Goal: Communication & Community: Answer question/provide support

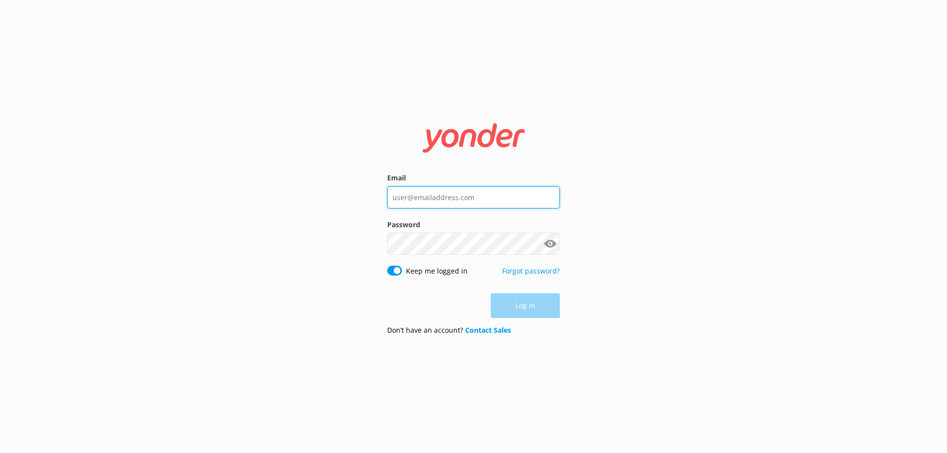
type input "[EMAIL_ADDRESS][DOMAIN_NAME]"
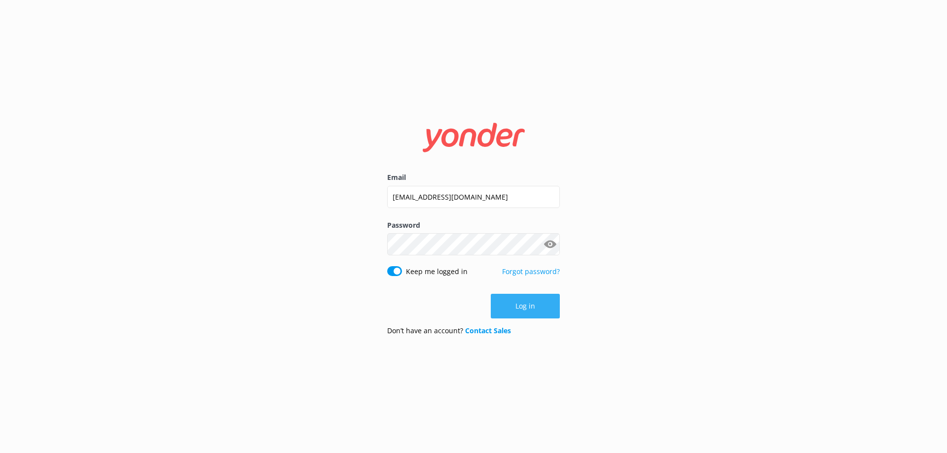
click at [522, 308] on div "Log in" at bounding box center [473, 306] width 173 height 25
click at [513, 310] on button "Log in" at bounding box center [525, 306] width 69 height 25
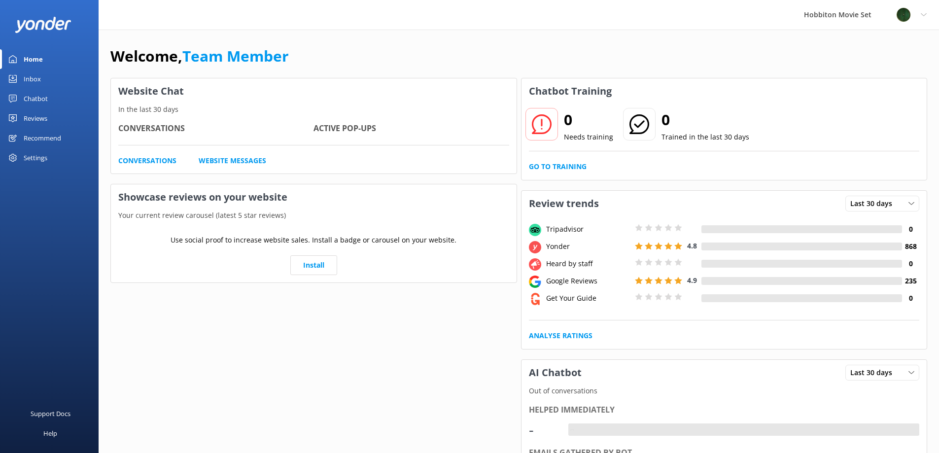
click at [16, 207] on div "Home Inbox Chatbot Content Products Chat Logs Website Widget Pop-up messages Re…" at bounding box center [49, 113] width 99 height 227
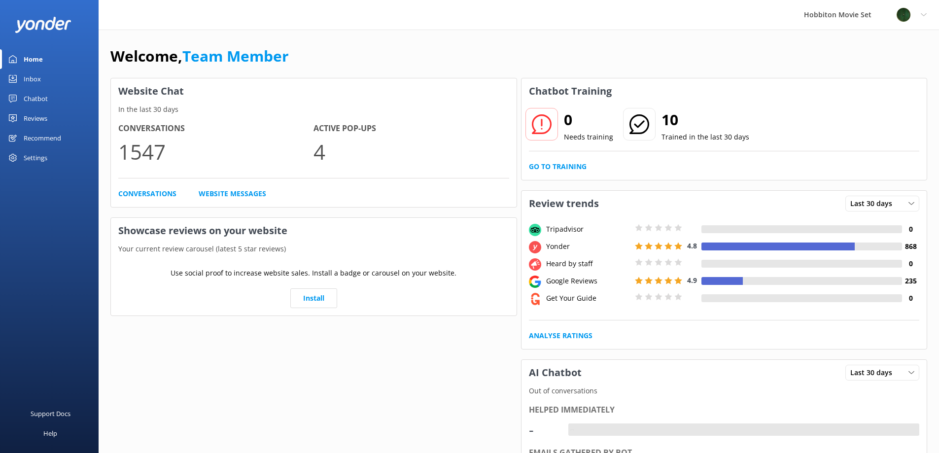
click at [40, 78] on div "Inbox" at bounding box center [32, 79] width 17 height 20
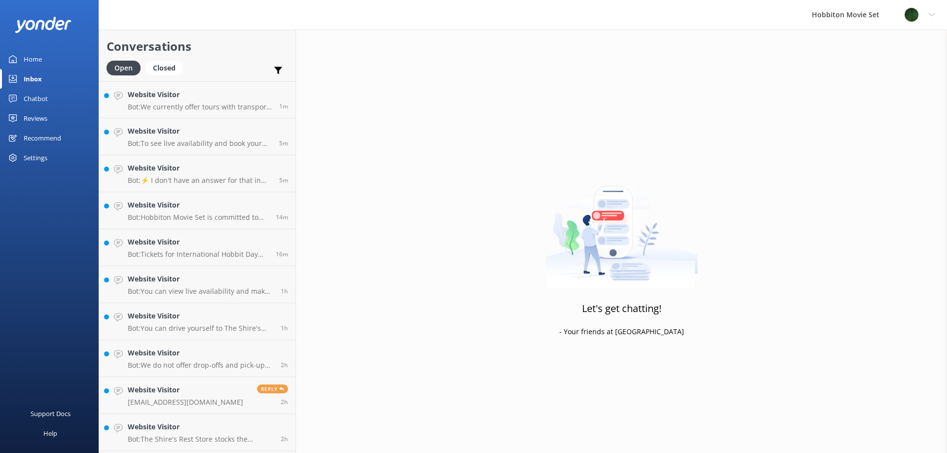
click at [40, 61] on div "Home" at bounding box center [33, 59] width 18 height 20
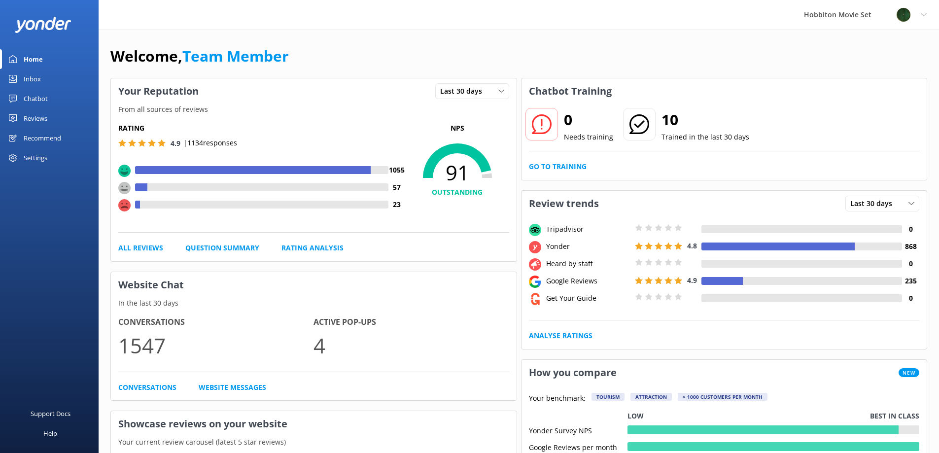
click at [40, 75] on div "Inbox" at bounding box center [32, 79] width 17 height 20
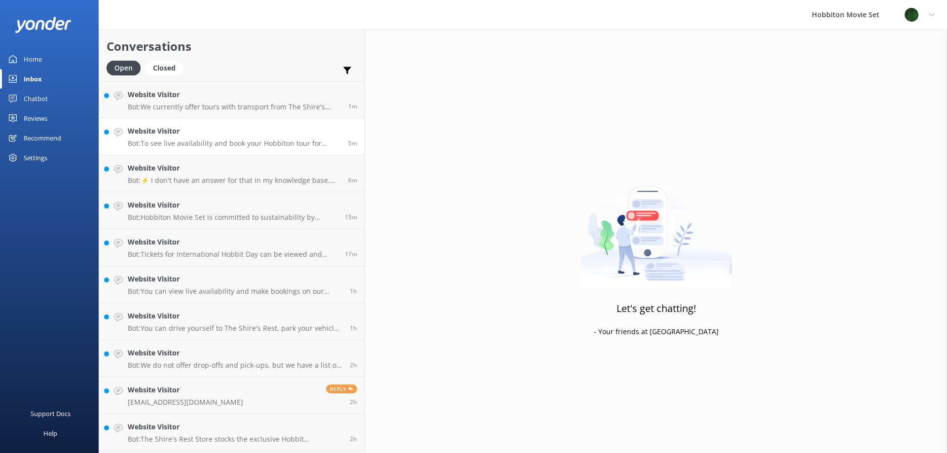
click at [221, 135] on h4 "Website Visitor" at bounding box center [234, 131] width 213 height 11
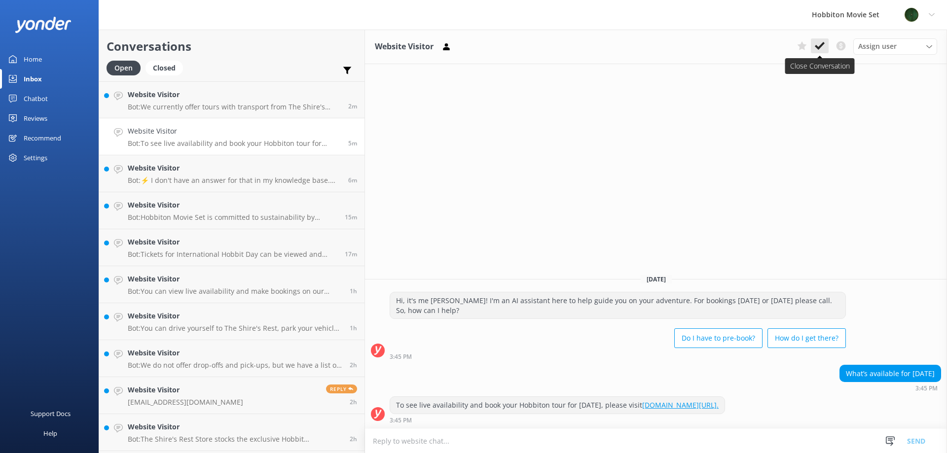
click at [818, 48] on use at bounding box center [820, 46] width 10 height 8
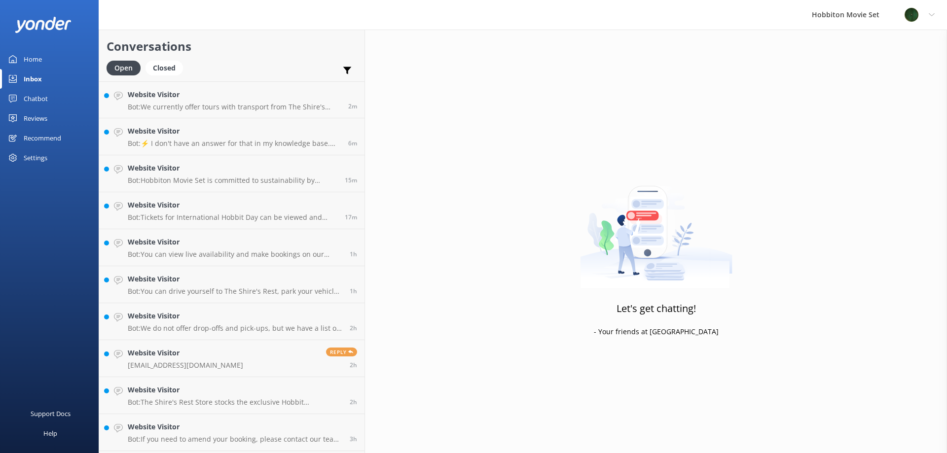
click at [235, 137] on h4 "Website Visitor" at bounding box center [234, 131] width 213 height 11
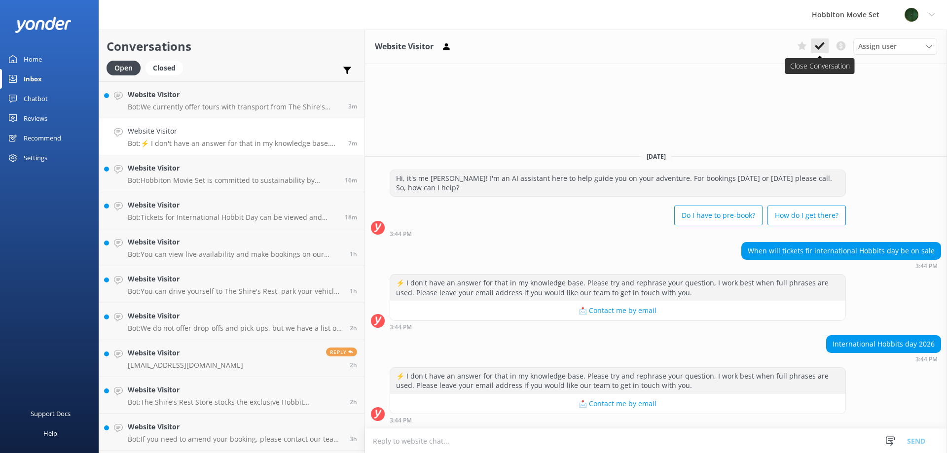
click at [817, 46] on icon at bounding box center [820, 46] width 10 height 10
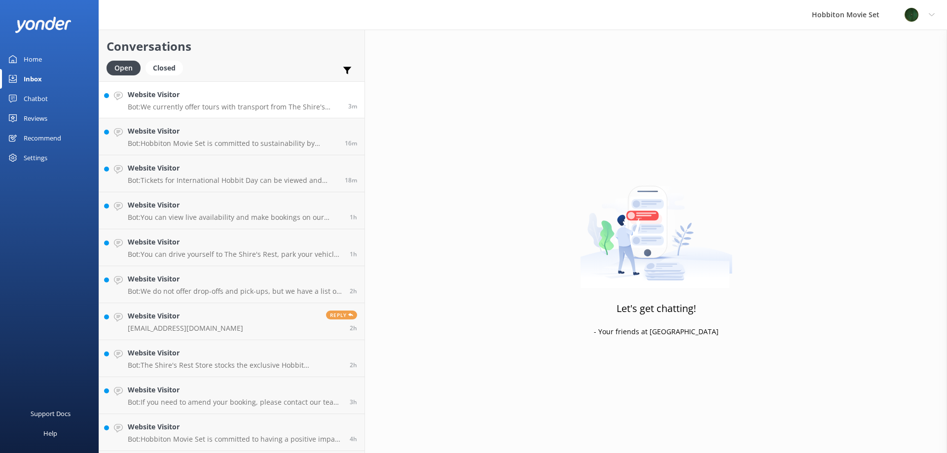
click at [225, 95] on h4 "Website Visitor" at bounding box center [234, 94] width 213 height 11
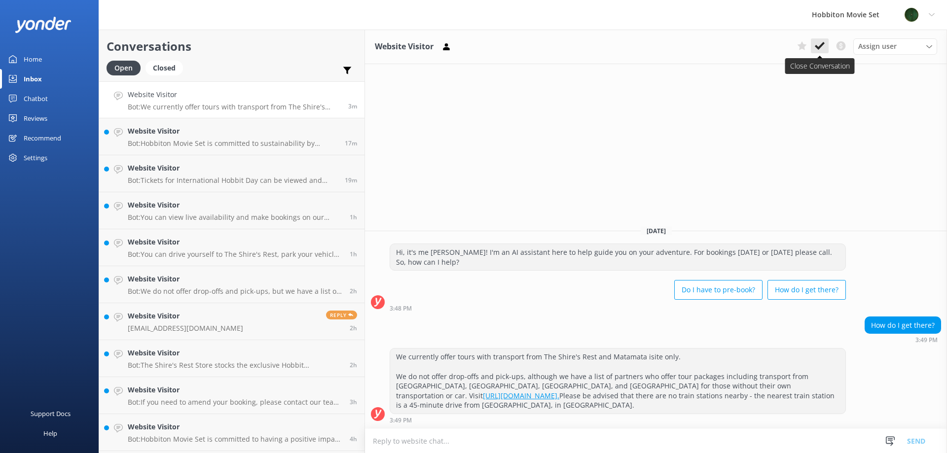
click at [816, 47] on use at bounding box center [820, 46] width 10 height 8
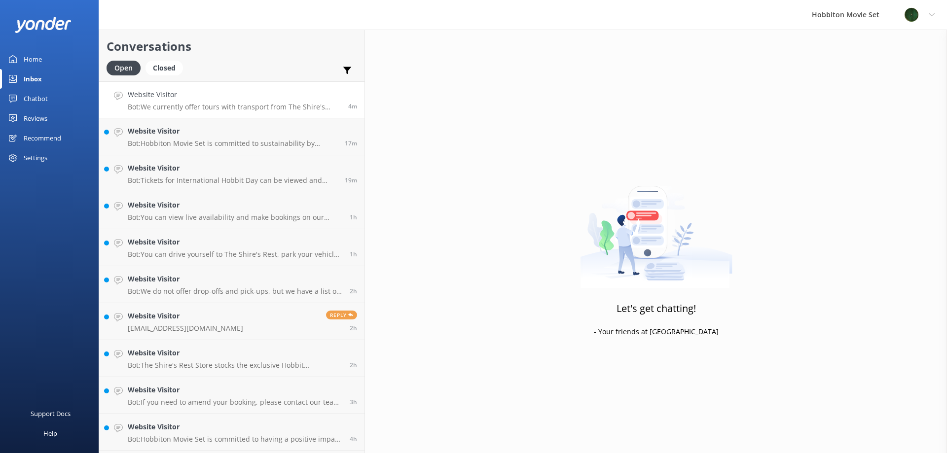
click at [208, 109] on p "Bot: We currently offer tours with transport from The Shire's Rest and Matamata…" at bounding box center [234, 107] width 213 height 9
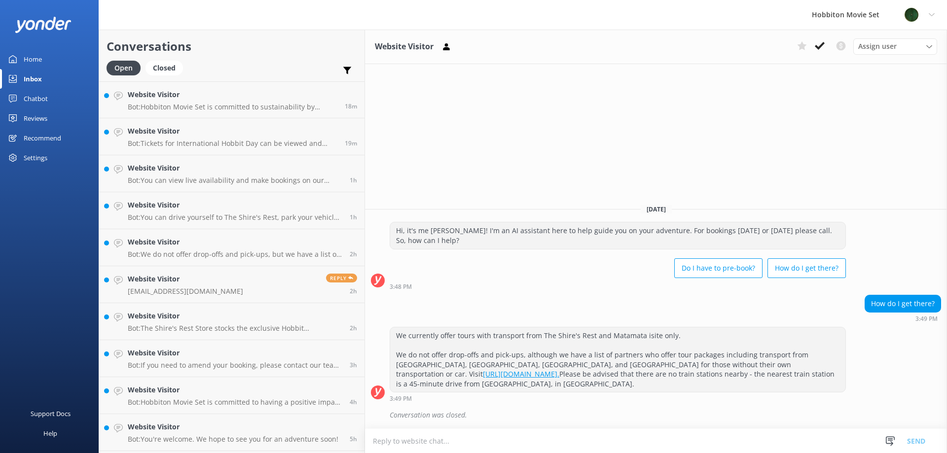
click at [822, 48] on icon at bounding box center [820, 46] width 10 height 10
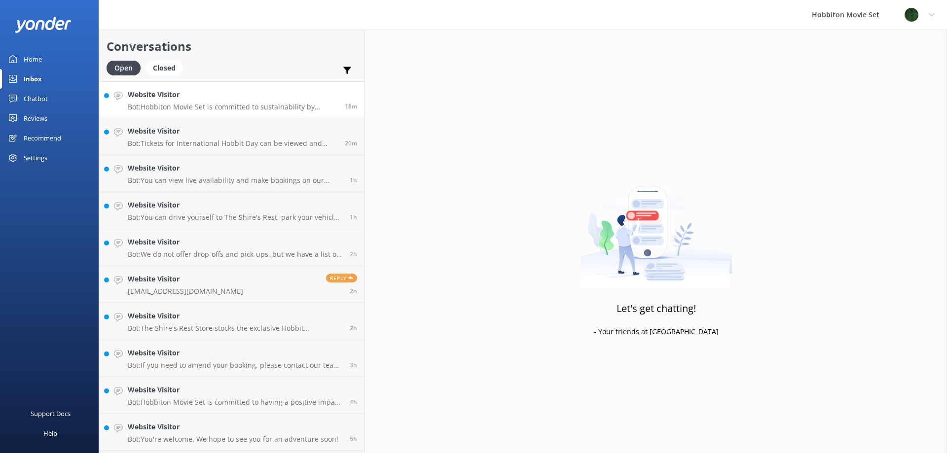
click at [160, 100] on h4 "Website Visitor" at bounding box center [233, 94] width 210 height 11
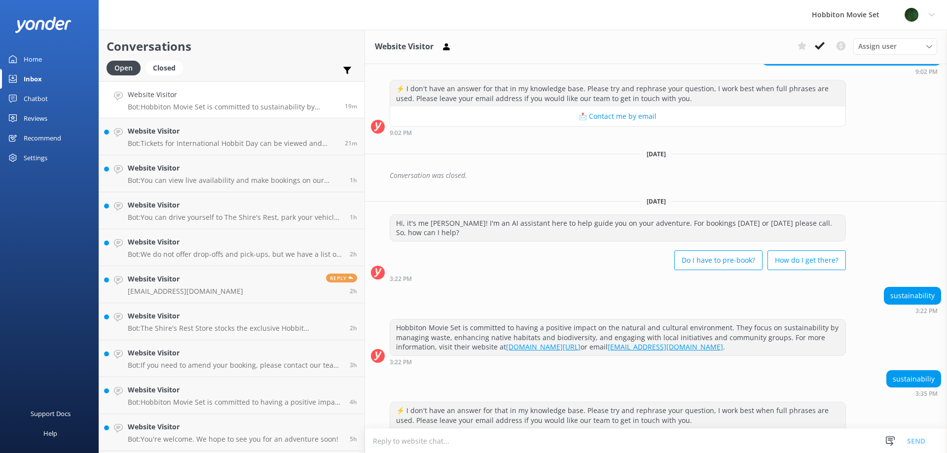
scroll to position [783, 0]
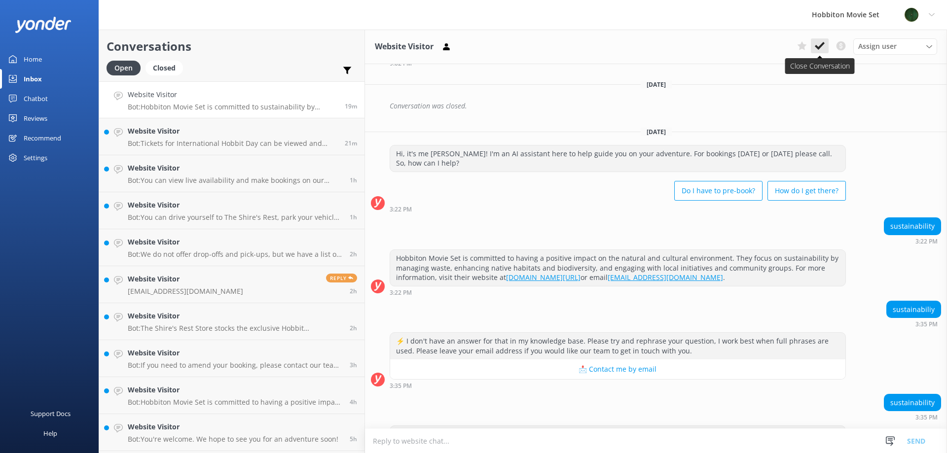
click at [817, 49] on icon at bounding box center [820, 46] width 10 height 10
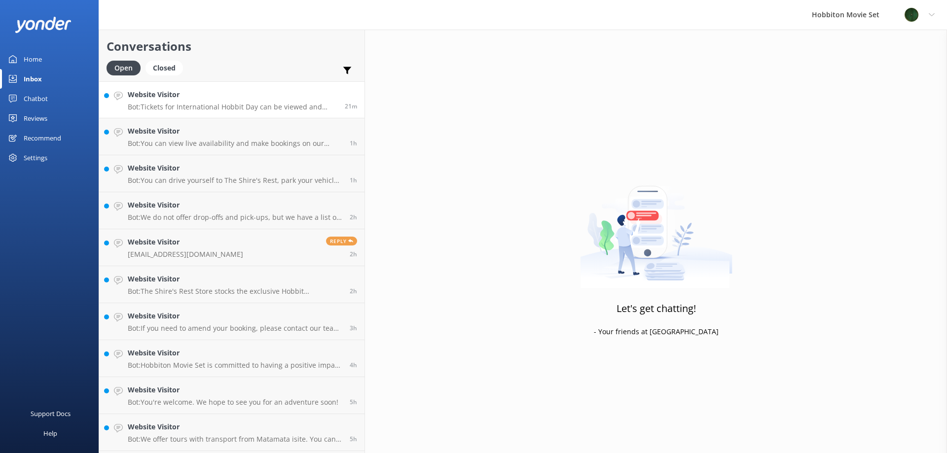
click at [207, 107] on p "Bot: Tickets for International Hobbit Day can be viewed and purchased at [URL][…" at bounding box center [233, 107] width 210 height 9
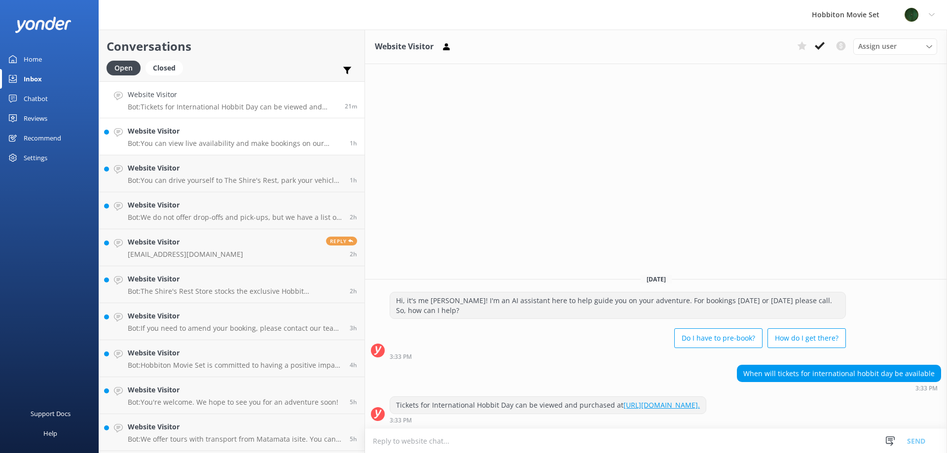
click at [178, 131] on h4 "Website Visitor" at bounding box center [235, 131] width 215 height 11
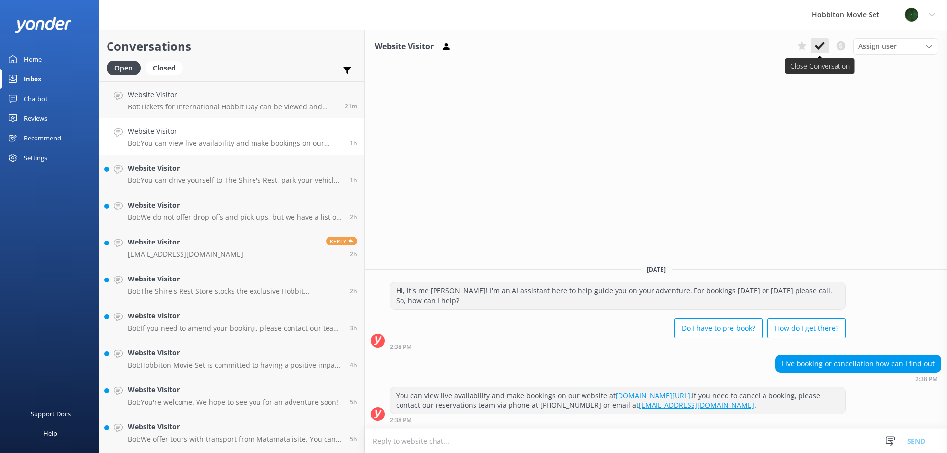
click at [816, 46] on use at bounding box center [820, 46] width 10 height 8
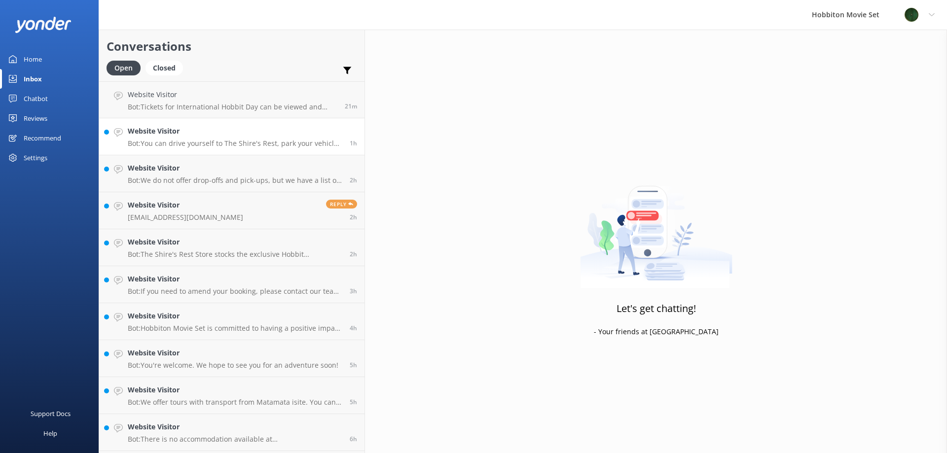
click at [214, 148] on link "Website Visitor Bot: You can drive yourself to The Shire's Rest, park your vehi…" at bounding box center [231, 136] width 265 height 37
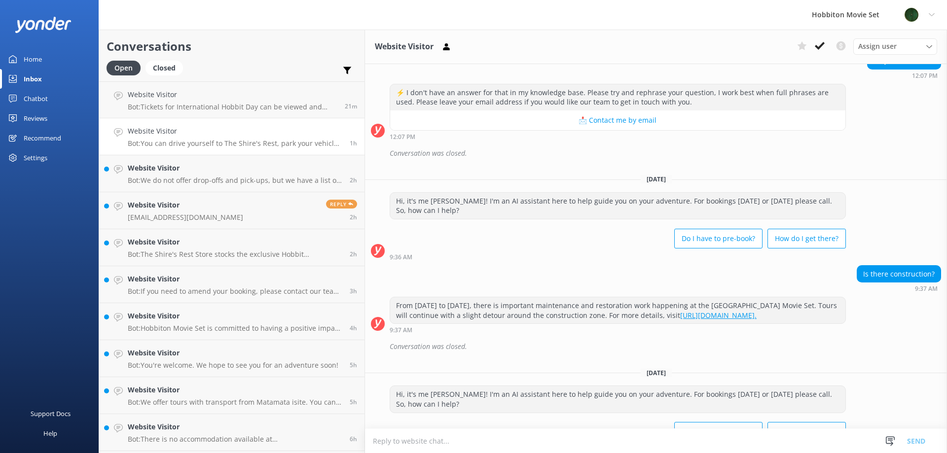
scroll to position [628, 0]
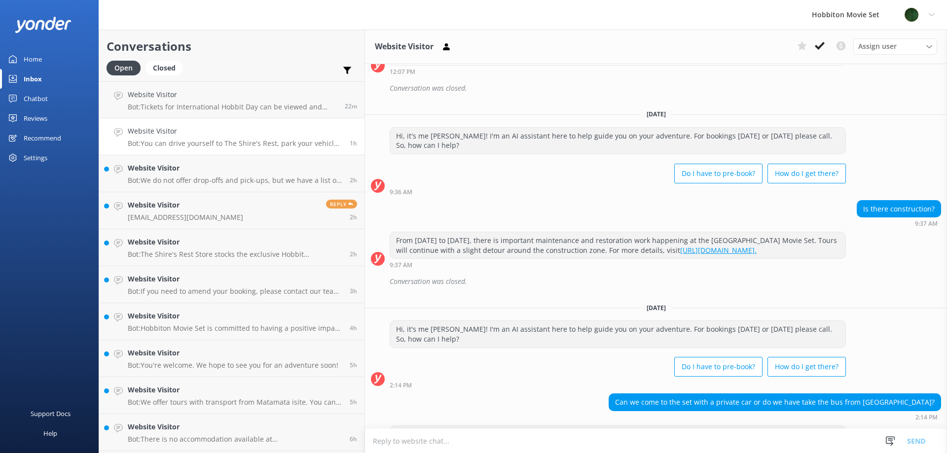
click at [811, 50] on button at bounding box center [820, 45] width 18 height 15
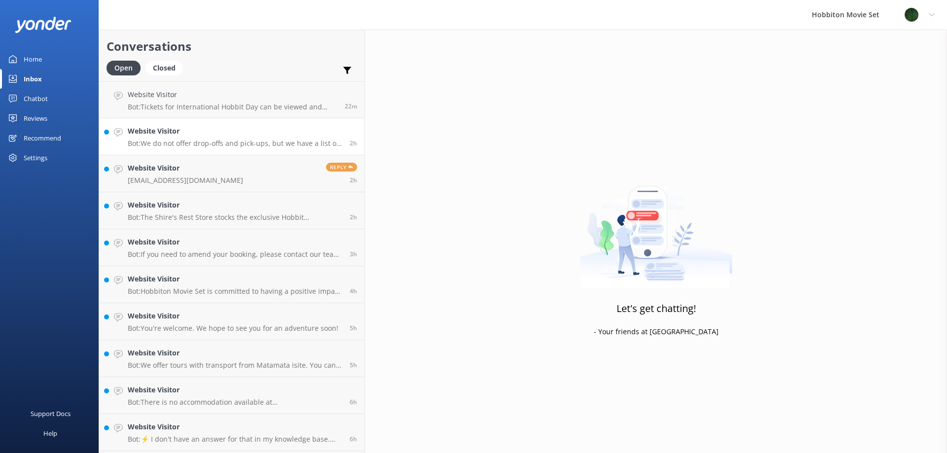
click at [181, 142] on p "Bot: We do not offer drop-offs and pick-ups, but we have a list of partners who…" at bounding box center [235, 143] width 215 height 9
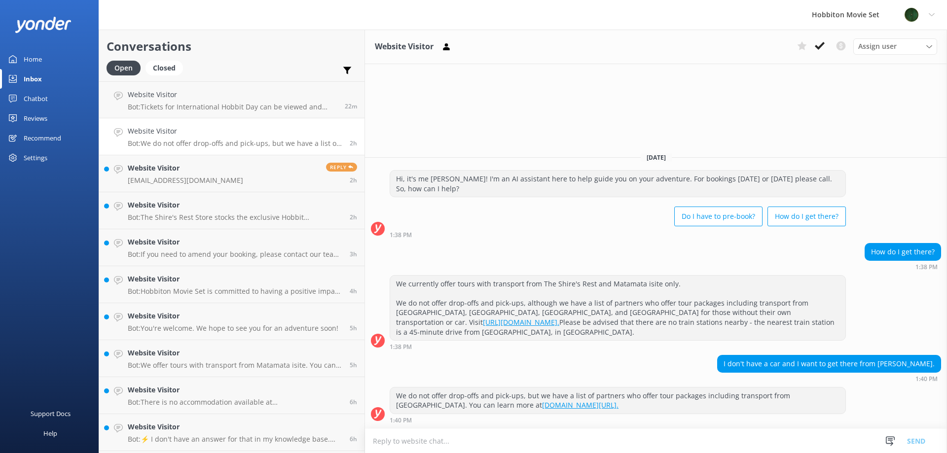
click at [483, 347] on div "1:38 PM" at bounding box center [618, 346] width 456 height 7
click at [819, 50] on icon at bounding box center [820, 46] width 10 height 10
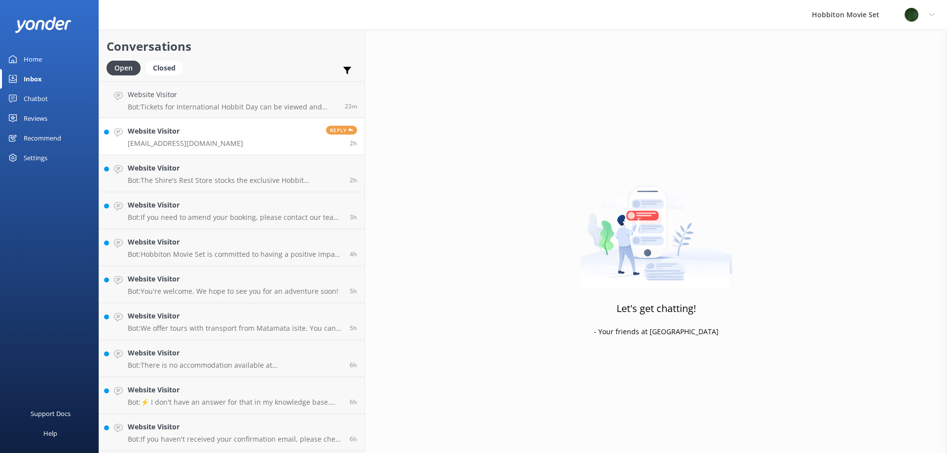
click at [182, 141] on p "[EMAIL_ADDRESS][DOMAIN_NAME]" at bounding box center [185, 143] width 115 height 9
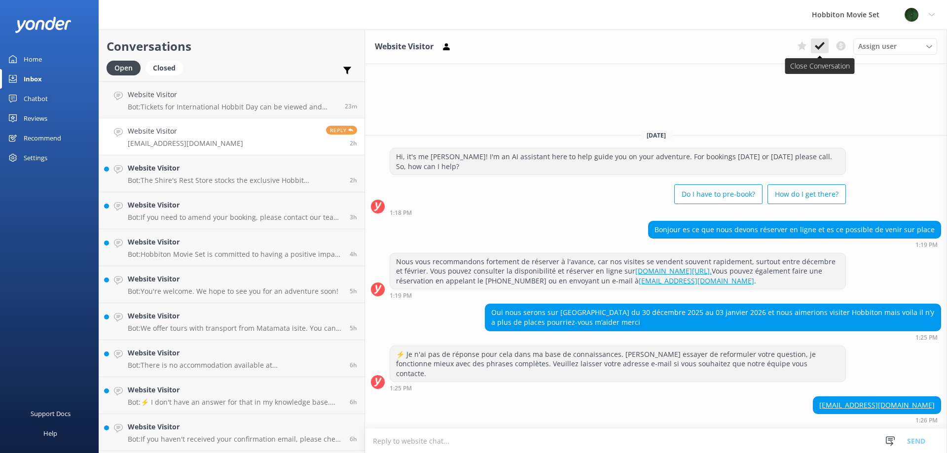
click at [824, 43] on use at bounding box center [820, 46] width 10 height 8
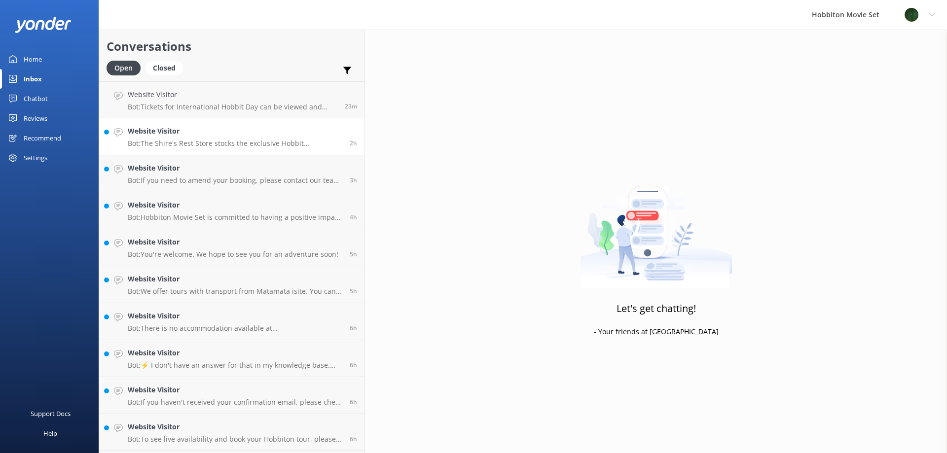
click at [236, 136] on h4 "Website Visitor" at bounding box center [235, 131] width 215 height 11
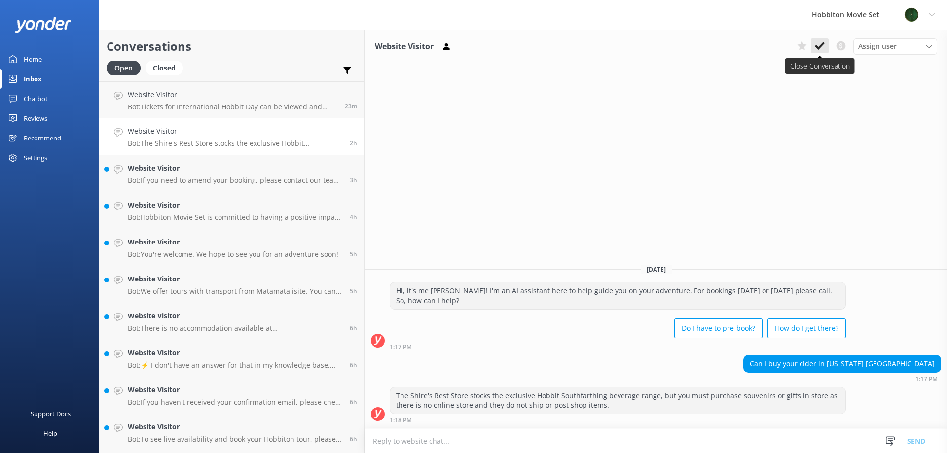
click at [813, 43] on button at bounding box center [820, 45] width 18 height 15
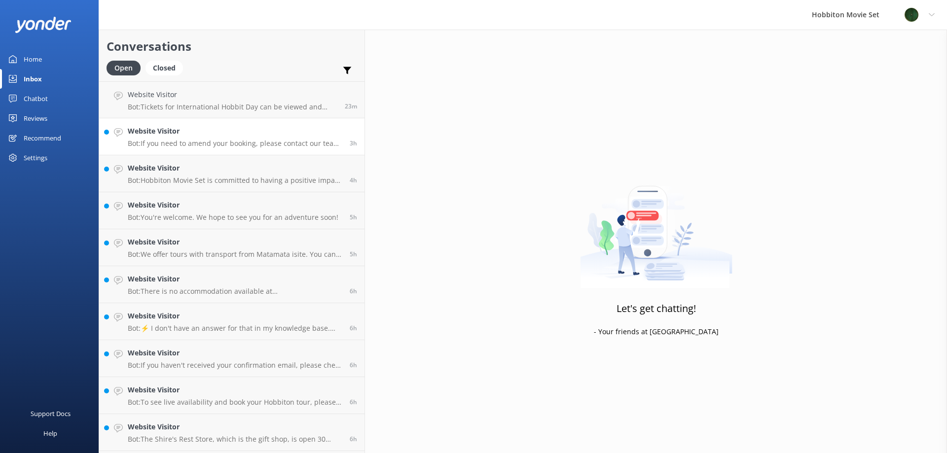
click at [223, 133] on h4 "Website Visitor" at bounding box center [235, 131] width 215 height 11
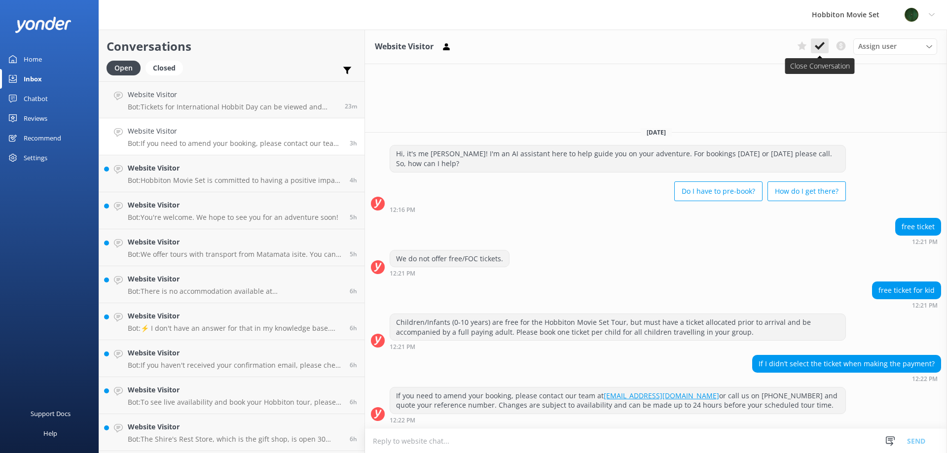
click at [820, 47] on use at bounding box center [820, 46] width 10 height 8
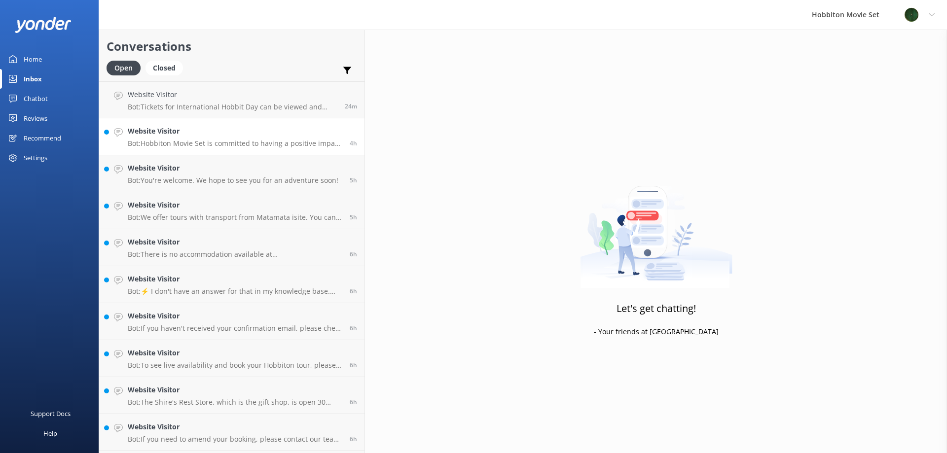
click at [176, 145] on p "Bot: Hobbiton Movie Set is committed to having a positive impact on the natural…" at bounding box center [235, 143] width 215 height 9
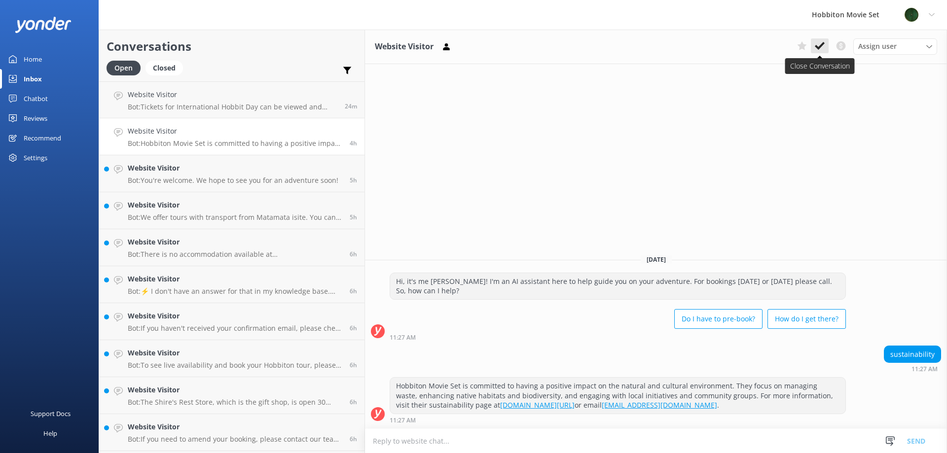
click at [822, 48] on icon at bounding box center [820, 46] width 10 height 10
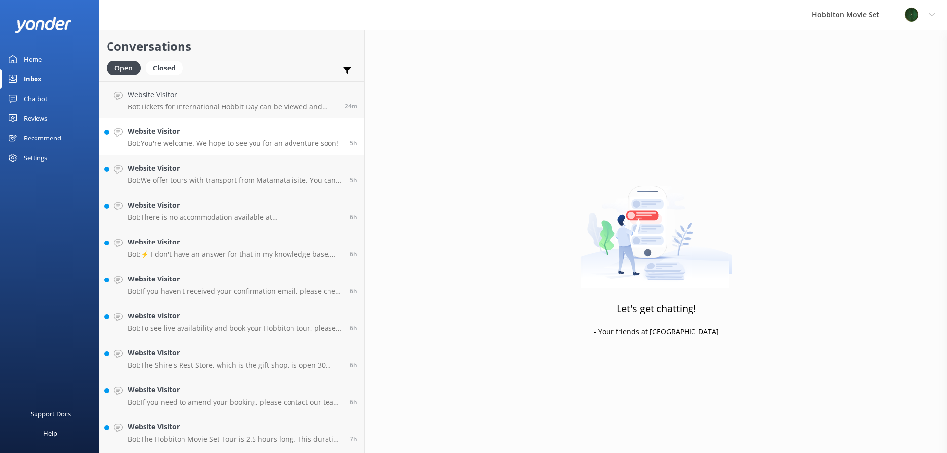
click at [166, 138] on div "Website Visitor Bot: You're welcome. We hope to see you for an adventure soon!" at bounding box center [233, 137] width 211 height 22
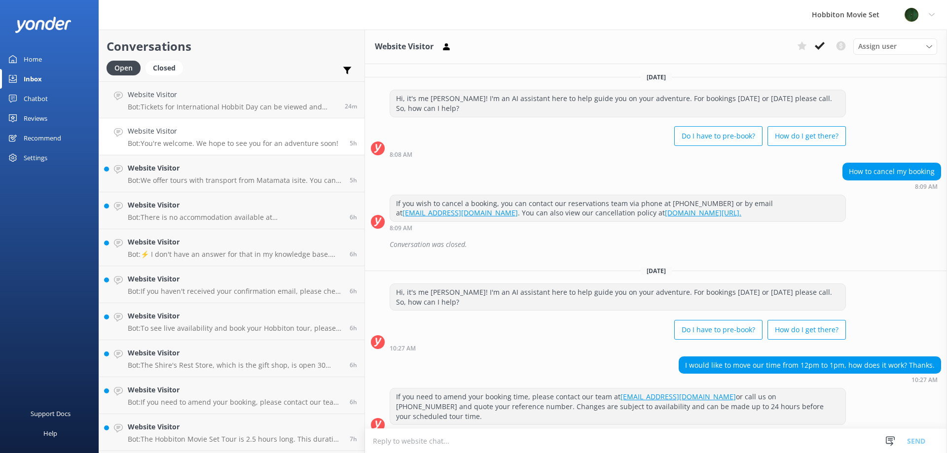
scroll to position [46, 0]
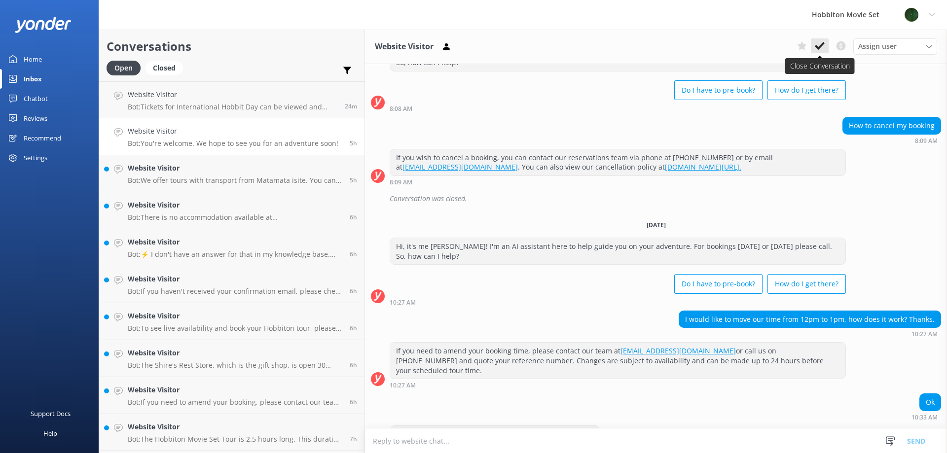
click at [821, 43] on icon at bounding box center [820, 46] width 10 height 10
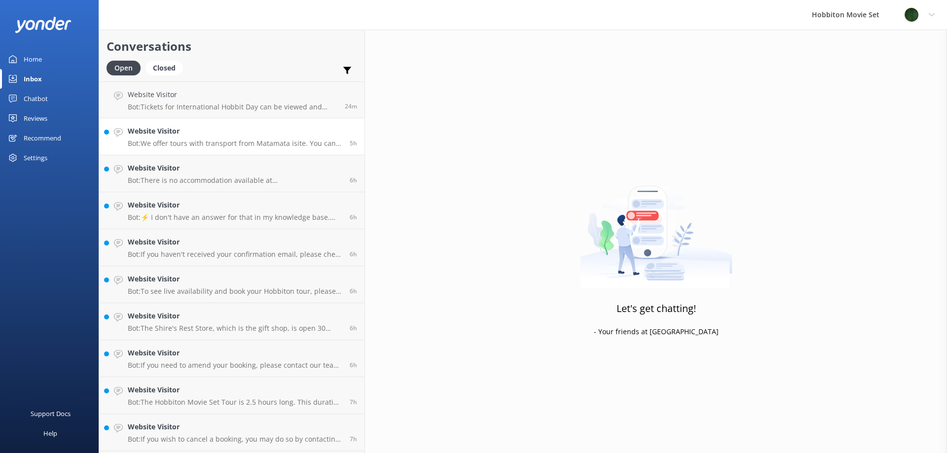
click at [194, 149] on link "Website Visitor Bot: We offer tours with transport from [GEOGRAPHIC_DATA] isite…" at bounding box center [231, 136] width 265 height 37
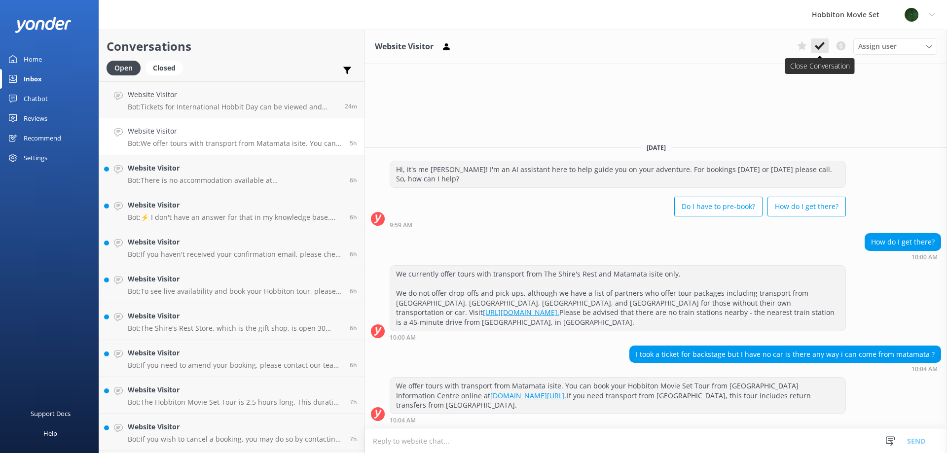
click at [818, 47] on icon at bounding box center [820, 46] width 10 height 10
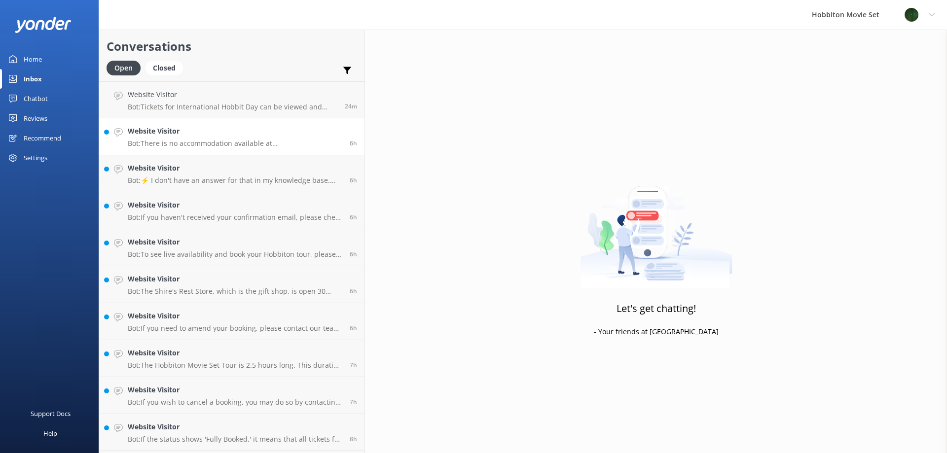
click at [203, 148] on link "Website Visitor Bot: There is no accommodation available at [GEOGRAPHIC_DATA] M…" at bounding box center [231, 136] width 265 height 37
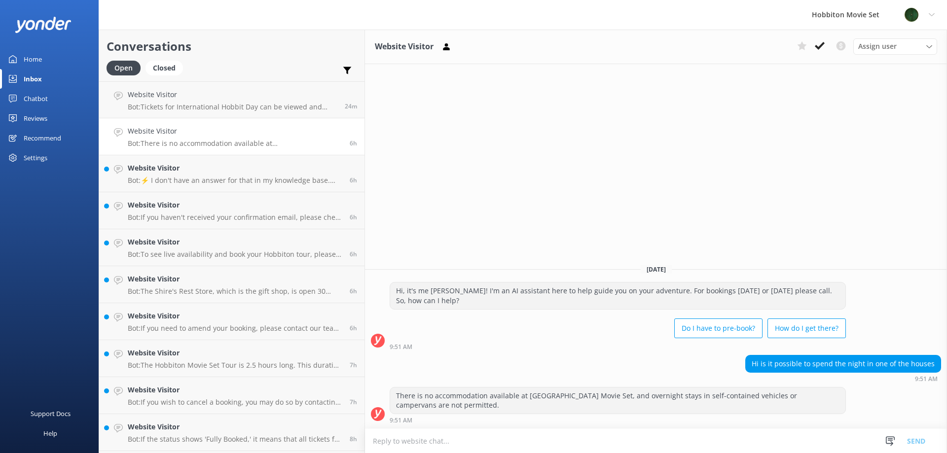
click at [822, 49] on icon at bounding box center [820, 46] width 10 height 10
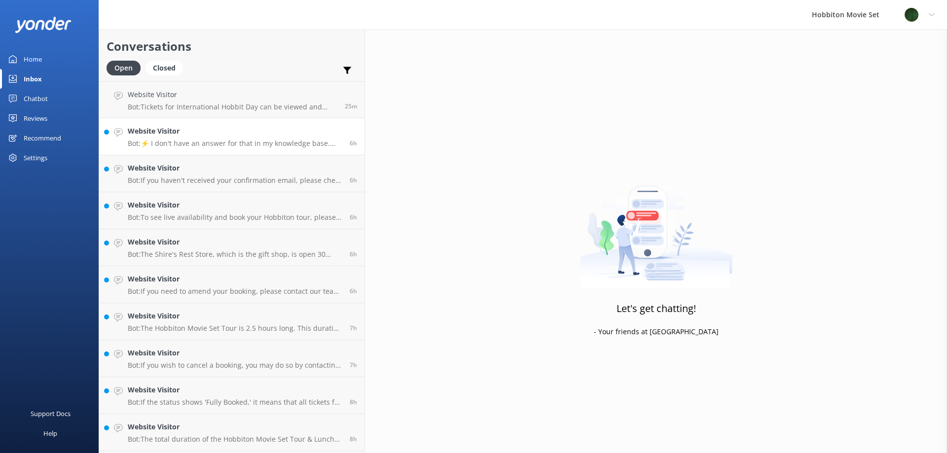
click at [163, 137] on div "Website Visitor Bot: ⚡ I don't have an answer for that in my knowledge base. Pl…" at bounding box center [235, 137] width 215 height 22
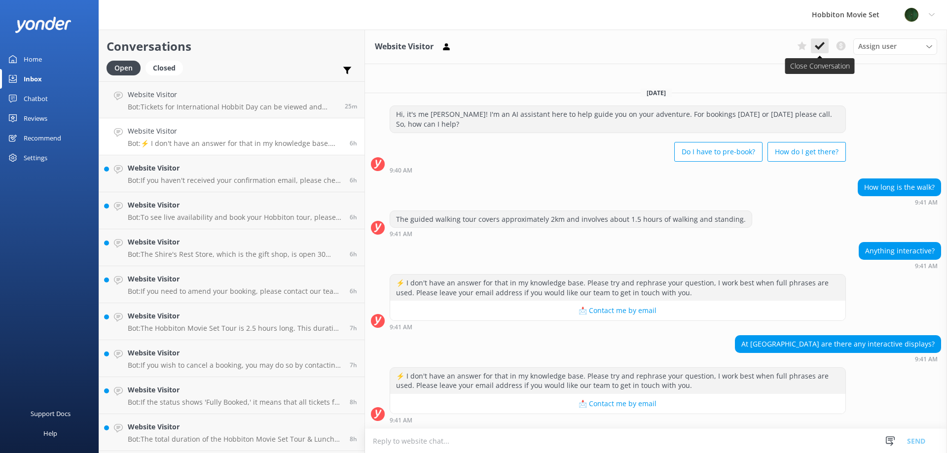
click at [828, 48] on button at bounding box center [820, 45] width 18 height 15
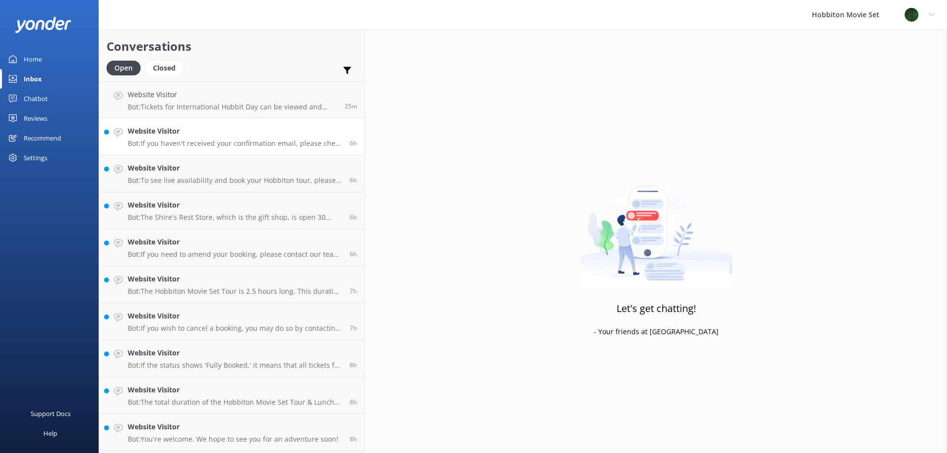
click at [193, 136] on h4 "Website Visitor" at bounding box center [235, 131] width 215 height 11
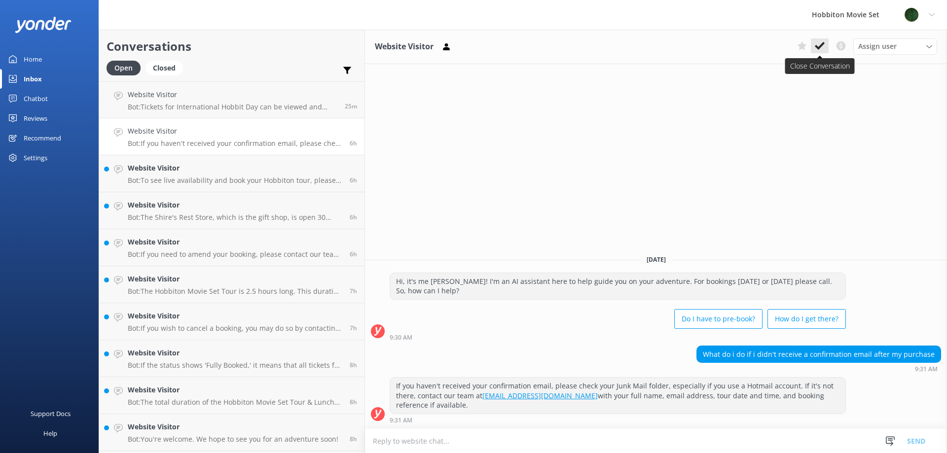
click at [813, 50] on button at bounding box center [820, 45] width 18 height 15
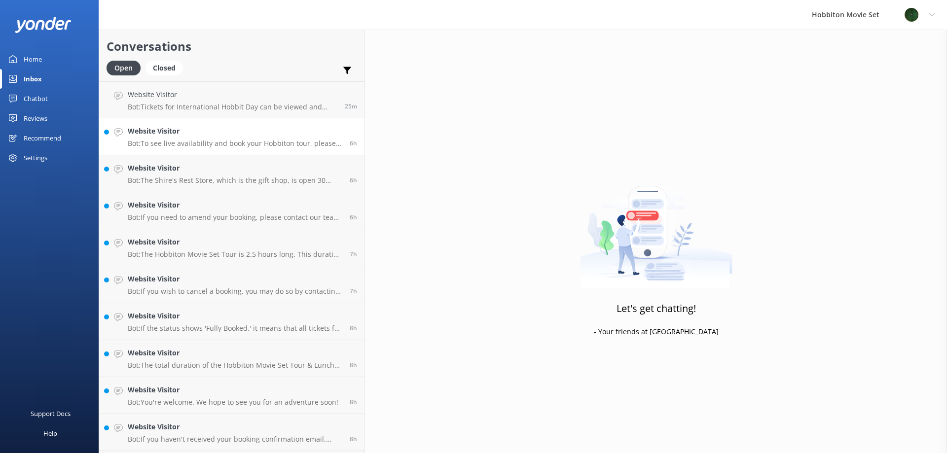
click at [146, 140] on p "Bot: To see live availability and book your Hobbiton tour, please visit [DOMAIN…" at bounding box center [235, 143] width 215 height 9
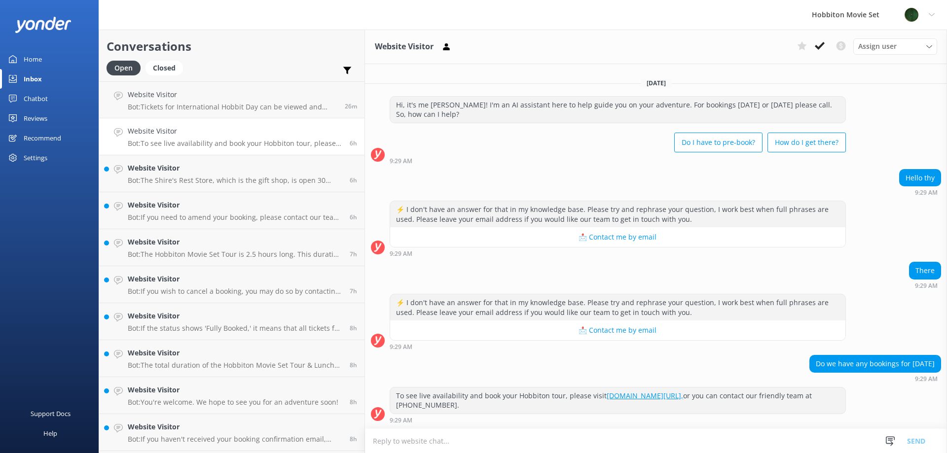
click at [817, 48] on icon at bounding box center [820, 46] width 10 height 10
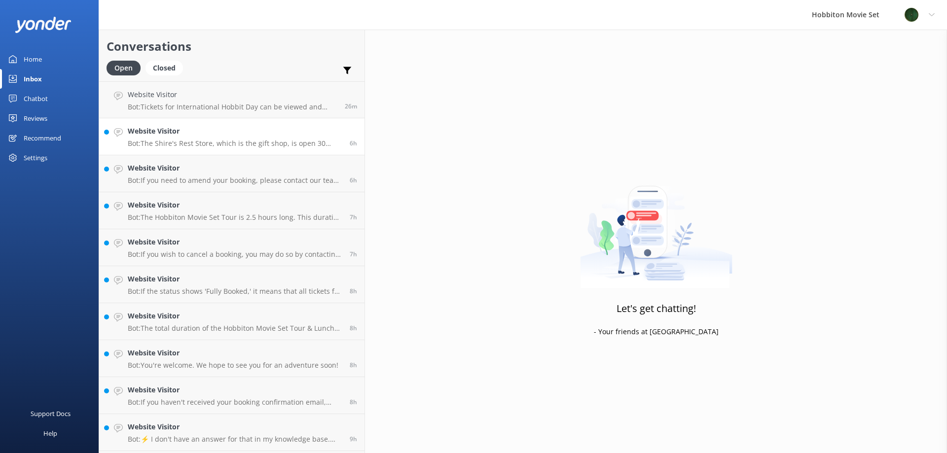
click at [230, 139] on div "Website Visitor Bot: The Shire's Rest Store, which is the gift shop, is open 30…" at bounding box center [235, 137] width 215 height 22
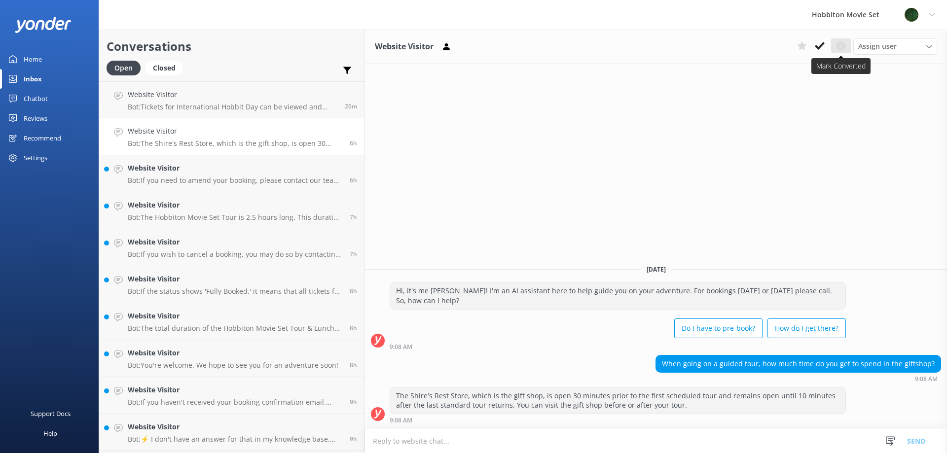
click at [831, 47] on button at bounding box center [841, 45] width 20 height 15
click at [822, 46] on icon at bounding box center [820, 46] width 10 height 10
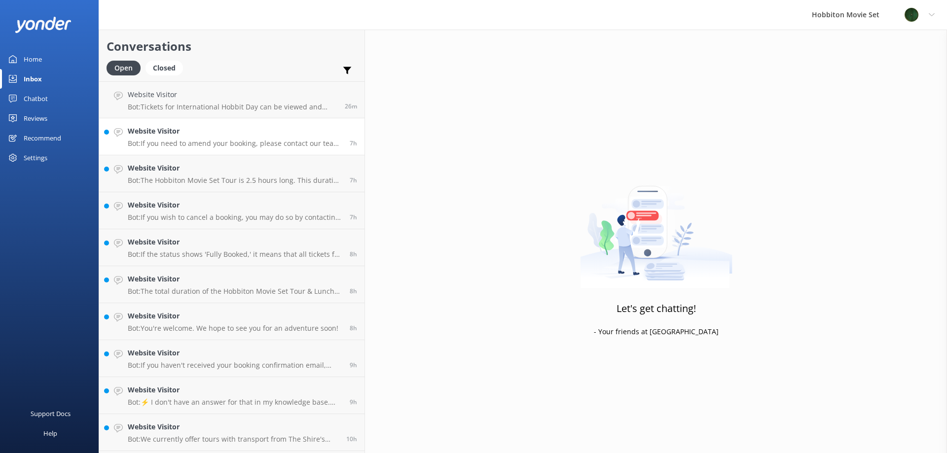
click at [258, 129] on h4 "Website Visitor" at bounding box center [235, 131] width 215 height 11
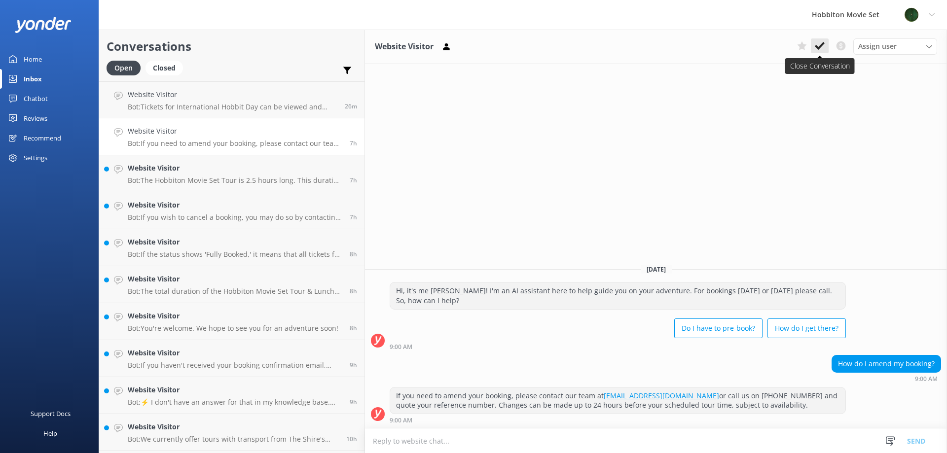
click at [820, 40] on button at bounding box center [820, 45] width 18 height 15
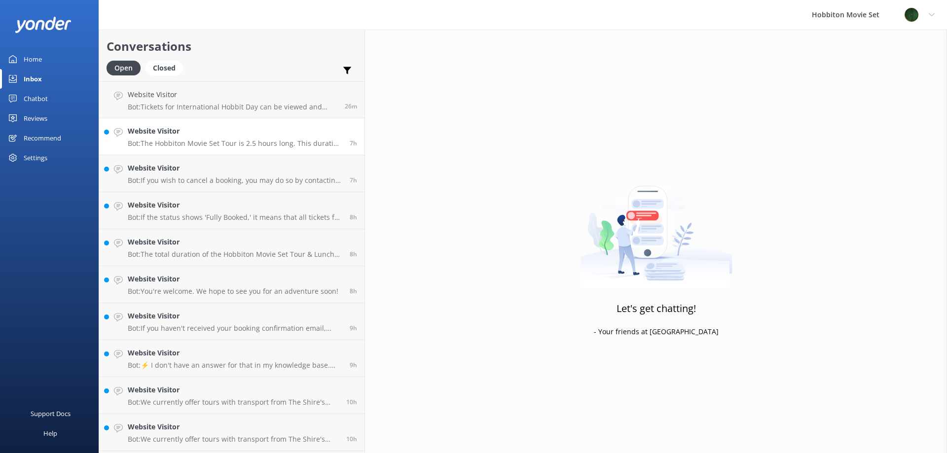
click at [235, 128] on h4 "Website Visitor" at bounding box center [235, 131] width 215 height 11
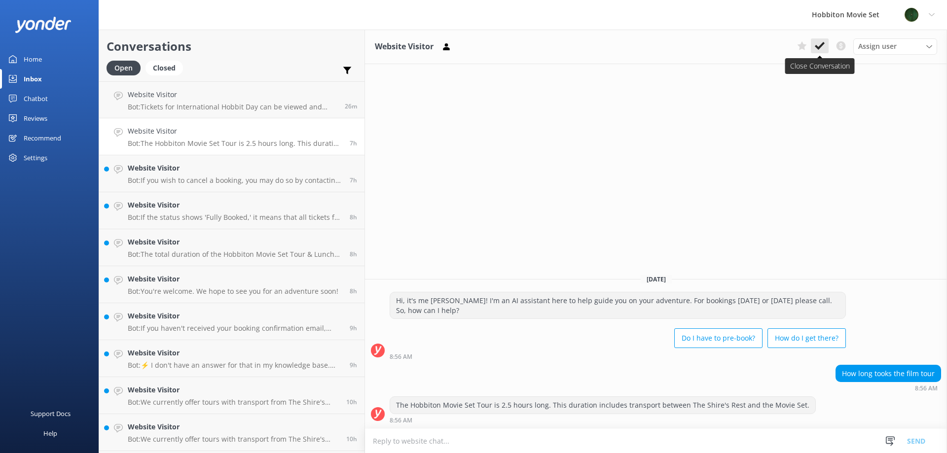
click at [824, 45] on icon at bounding box center [820, 46] width 10 height 10
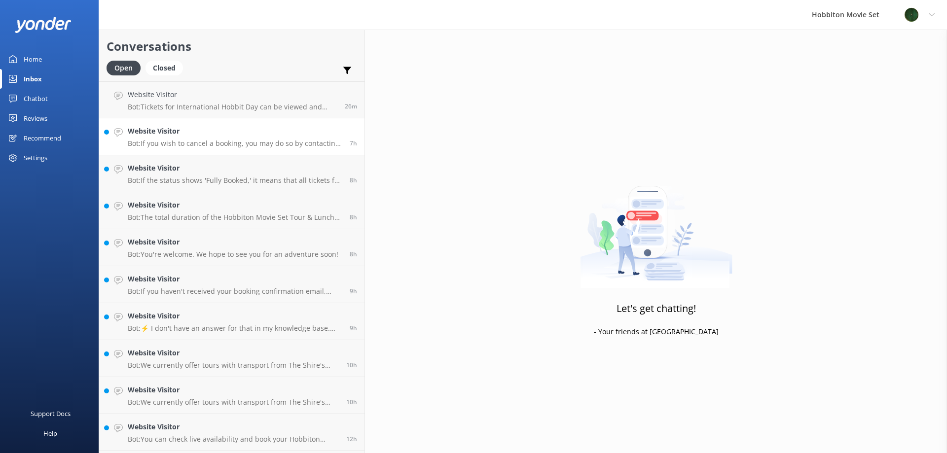
click at [214, 143] on p "Bot: If you wish to cancel a booking, you may do so by contacting our reservati…" at bounding box center [235, 143] width 215 height 9
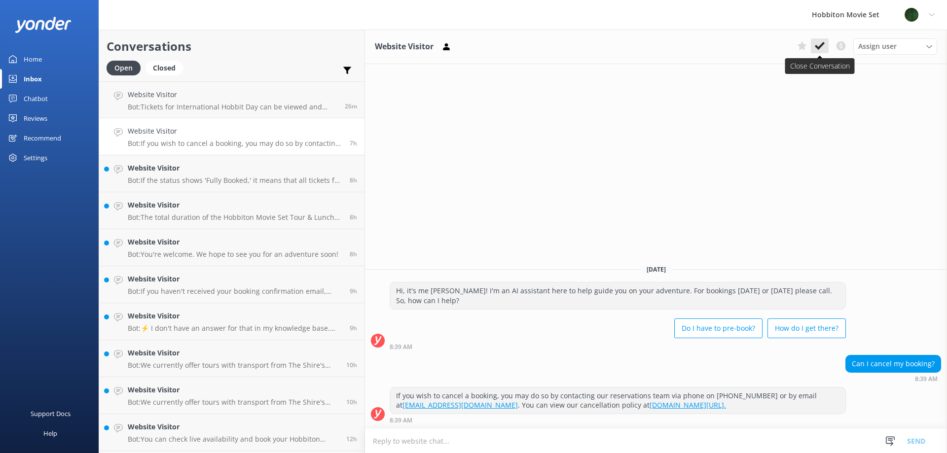
click at [825, 46] on button at bounding box center [820, 45] width 18 height 15
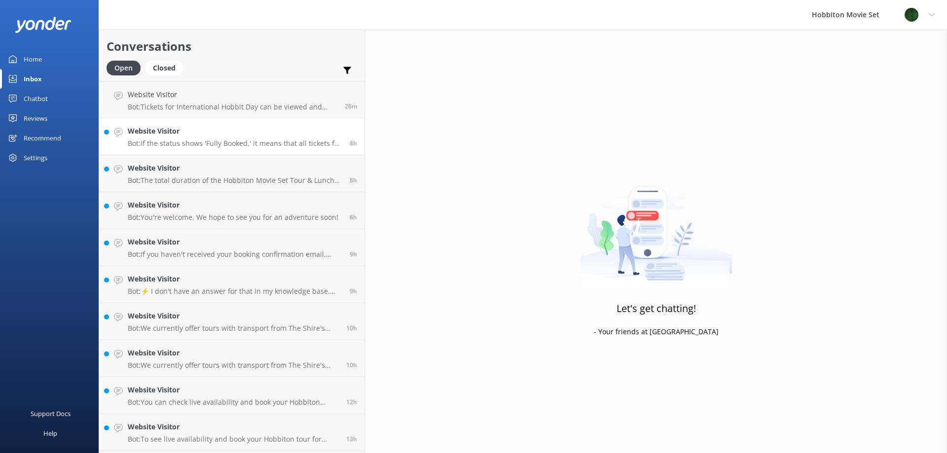
click at [245, 133] on h4 "Website Visitor" at bounding box center [235, 131] width 215 height 11
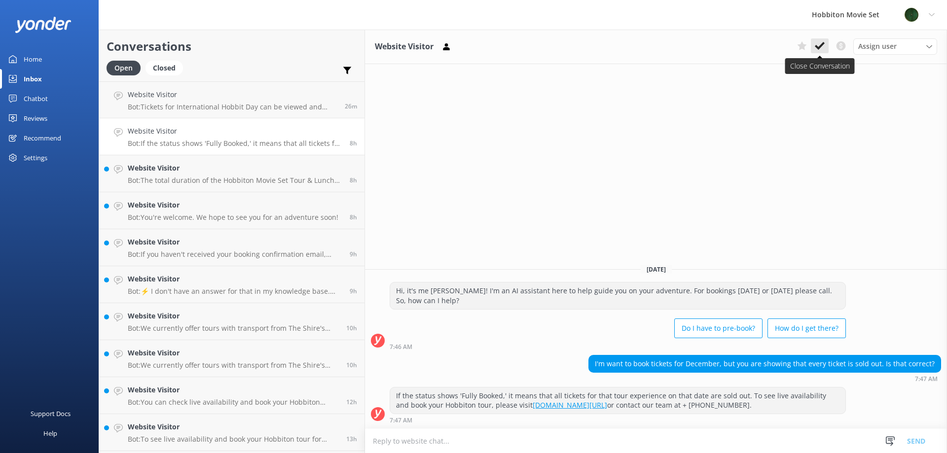
click at [814, 51] on button at bounding box center [820, 45] width 18 height 15
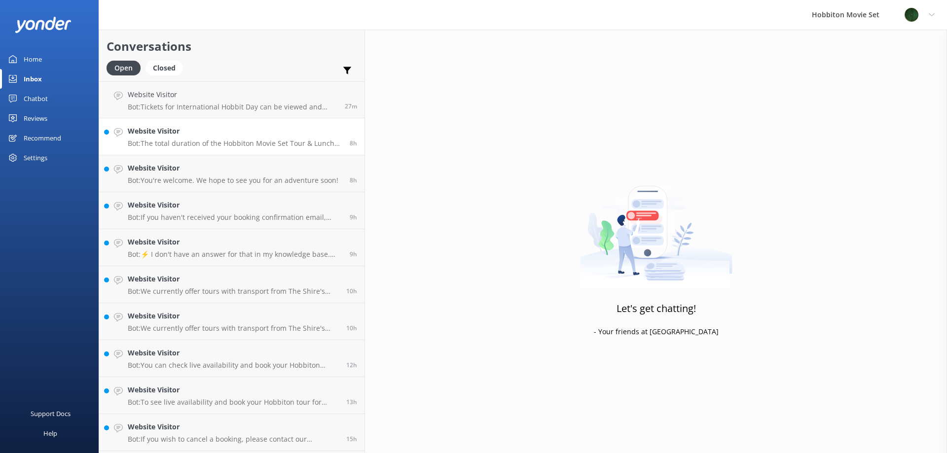
click at [189, 149] on link "Website Visitor Bot: The total duration of the Hobbiton Movie Set Tour & Lunch …" at bounding box center [231, 136] width 265 height 37
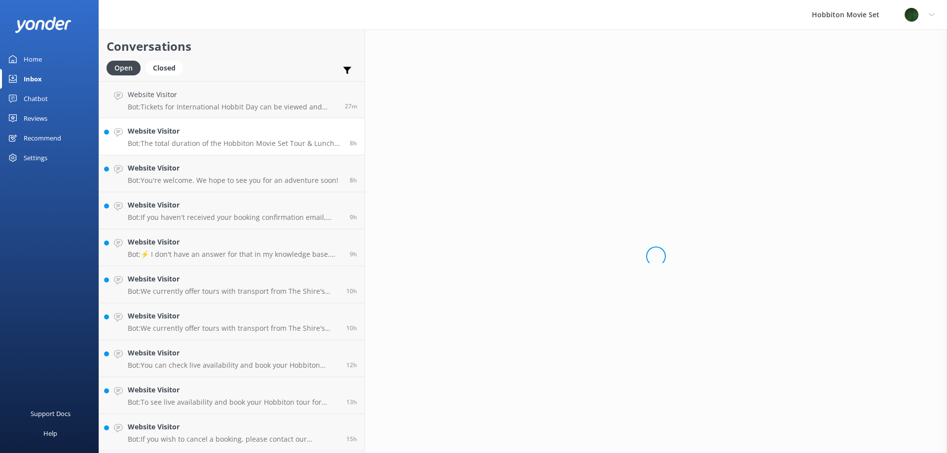
click at [189, 149] on link "Website Visitor Bot: The total duration of the Hobbiton Movie Set Tour & Lunch …" at bounding box center [231, 136] width 265 height 37
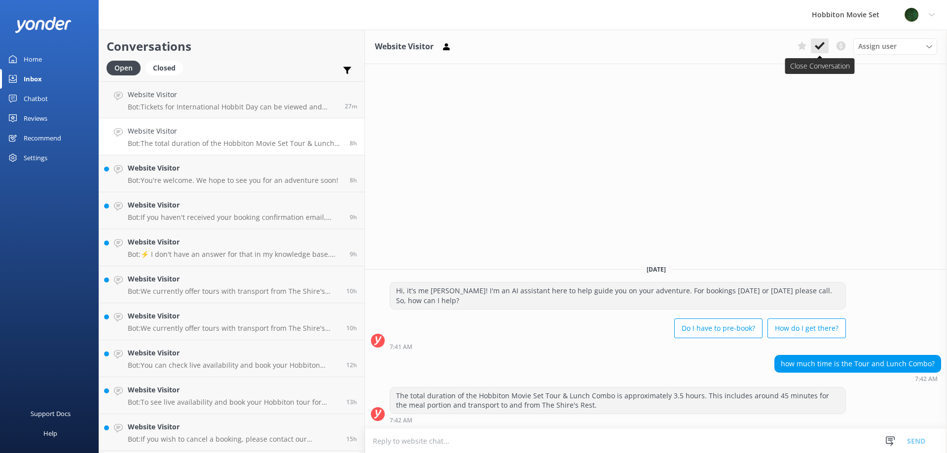
click at [828, 47] on button at bounding box center [820, 45] width 18 height 15
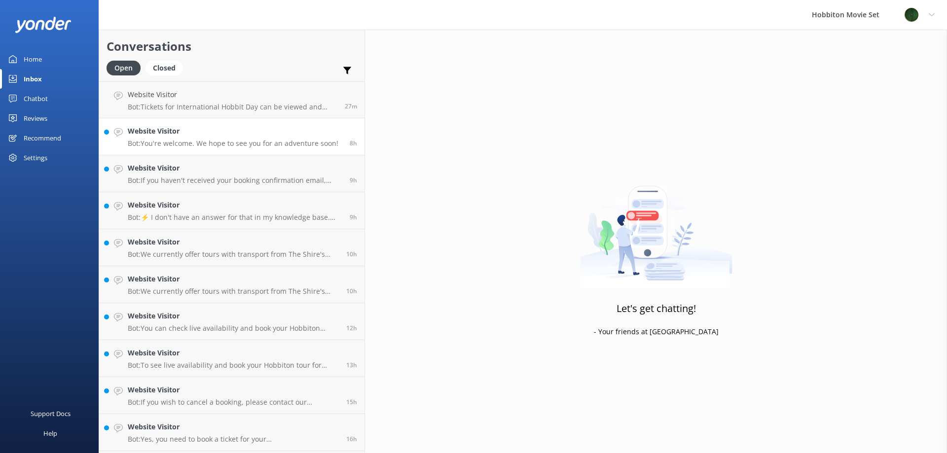
click at [162, 135] on h4 "Website Visitor" at bounding box center [233, 131] width 211 height 11
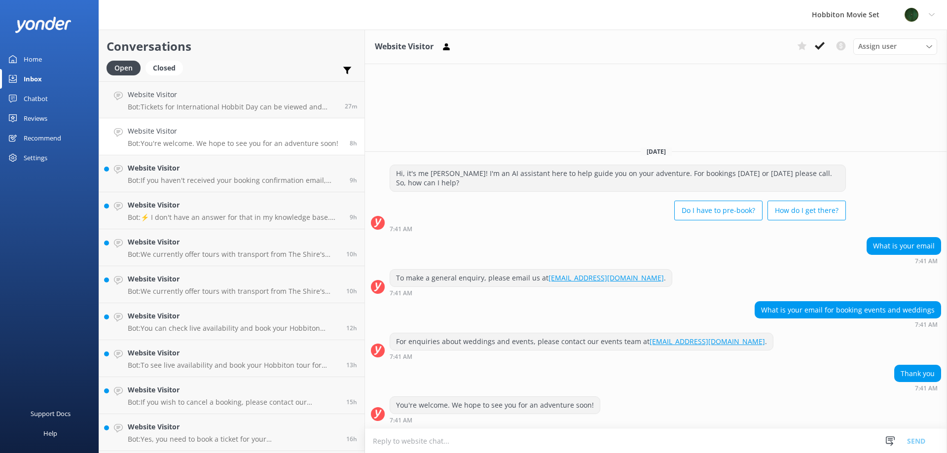
click at [939, 16] on div "Profile Settings Logout" at bounding box center [919, 15] width 55 height 30
click at [876, 73] on link "Logout" at bounding box center [898, 67] width 99 height 25
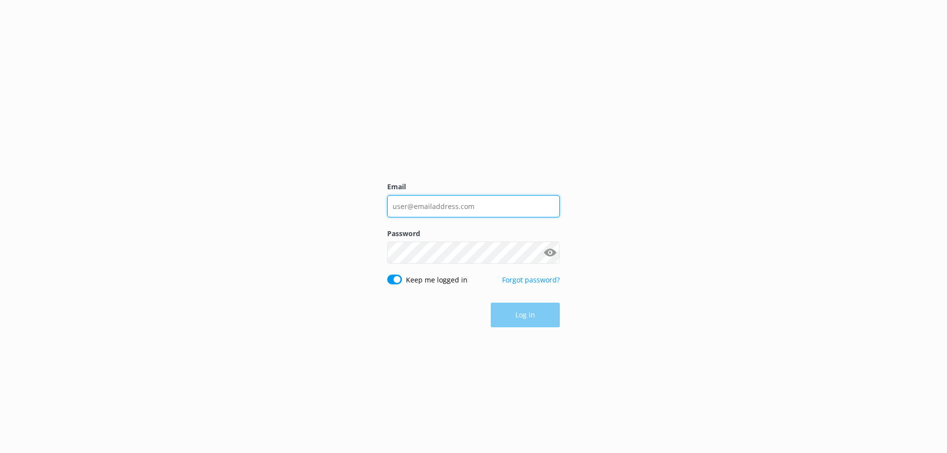
type input "[EMAIL_ADDRESS][DOMAIN_NAME]"
